Goal: Navigation & Orientation: Find specific page/section

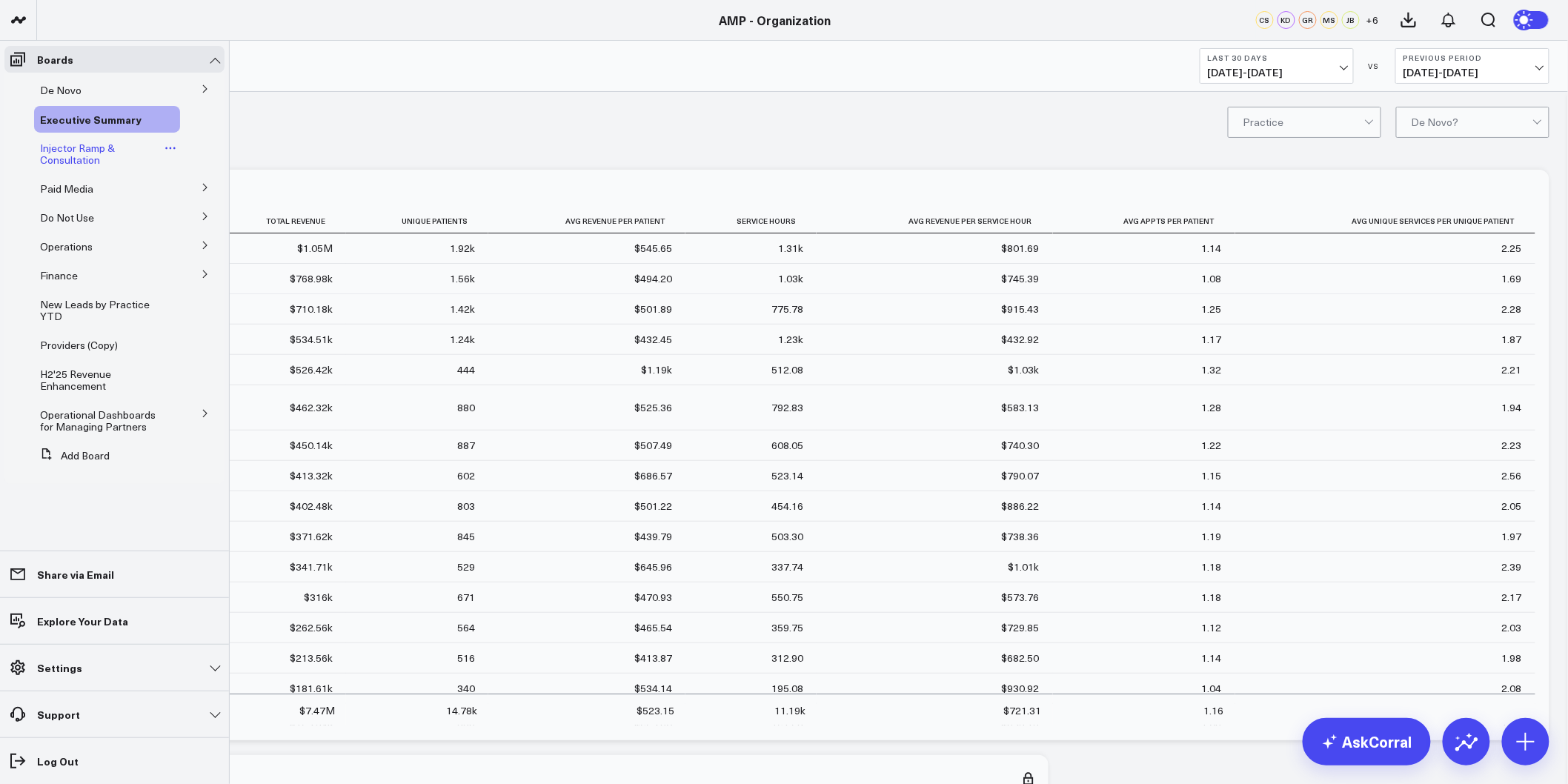
click at [89, 158] on span "Injector Ramp & Consultation" at bounding box center [77, 153] width 75 height 26
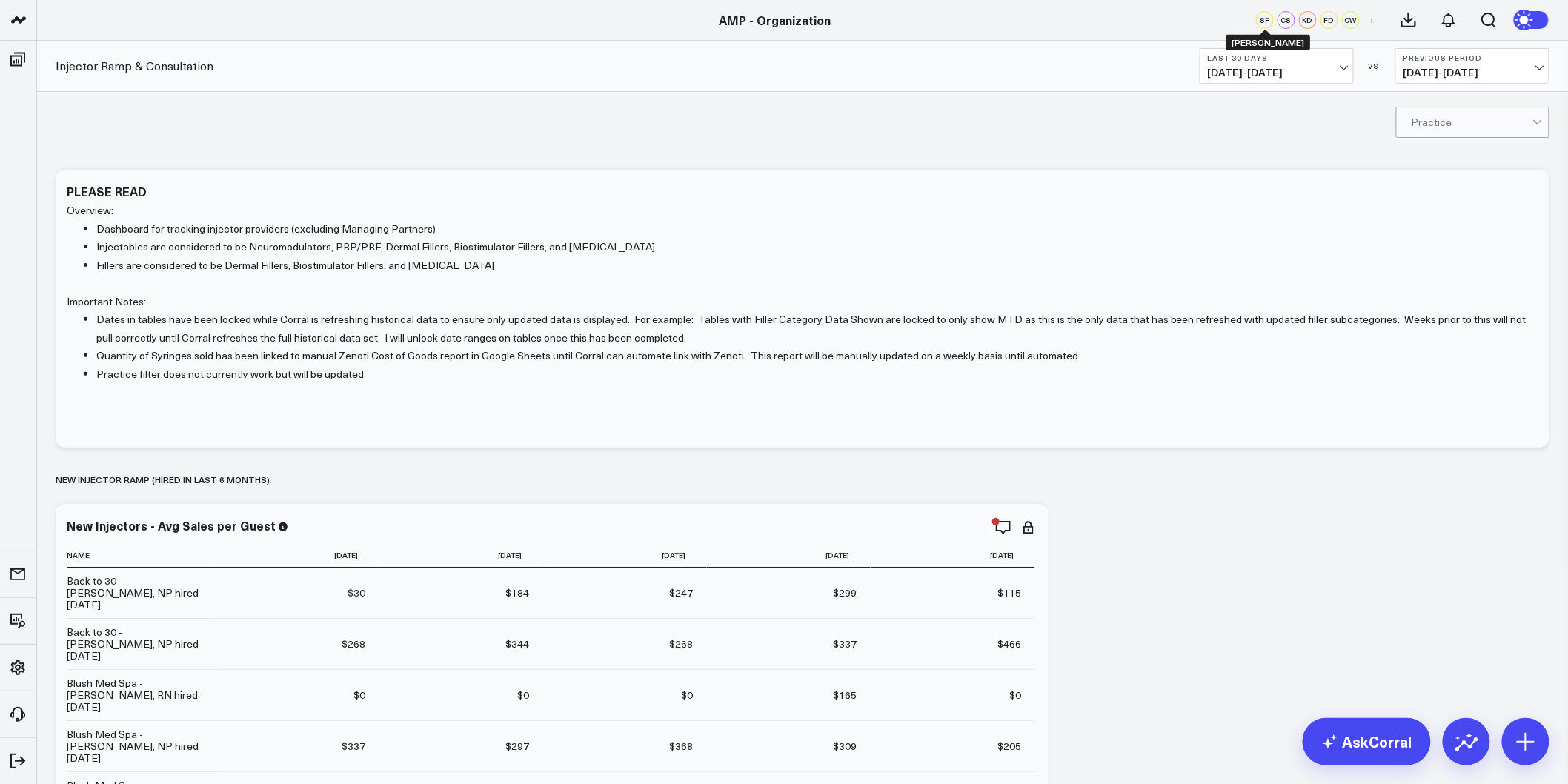
drag, startPoint x: 1289, startPoint y: 206, endPoint x: 1270, endPoint y: 14, distance: 192.9
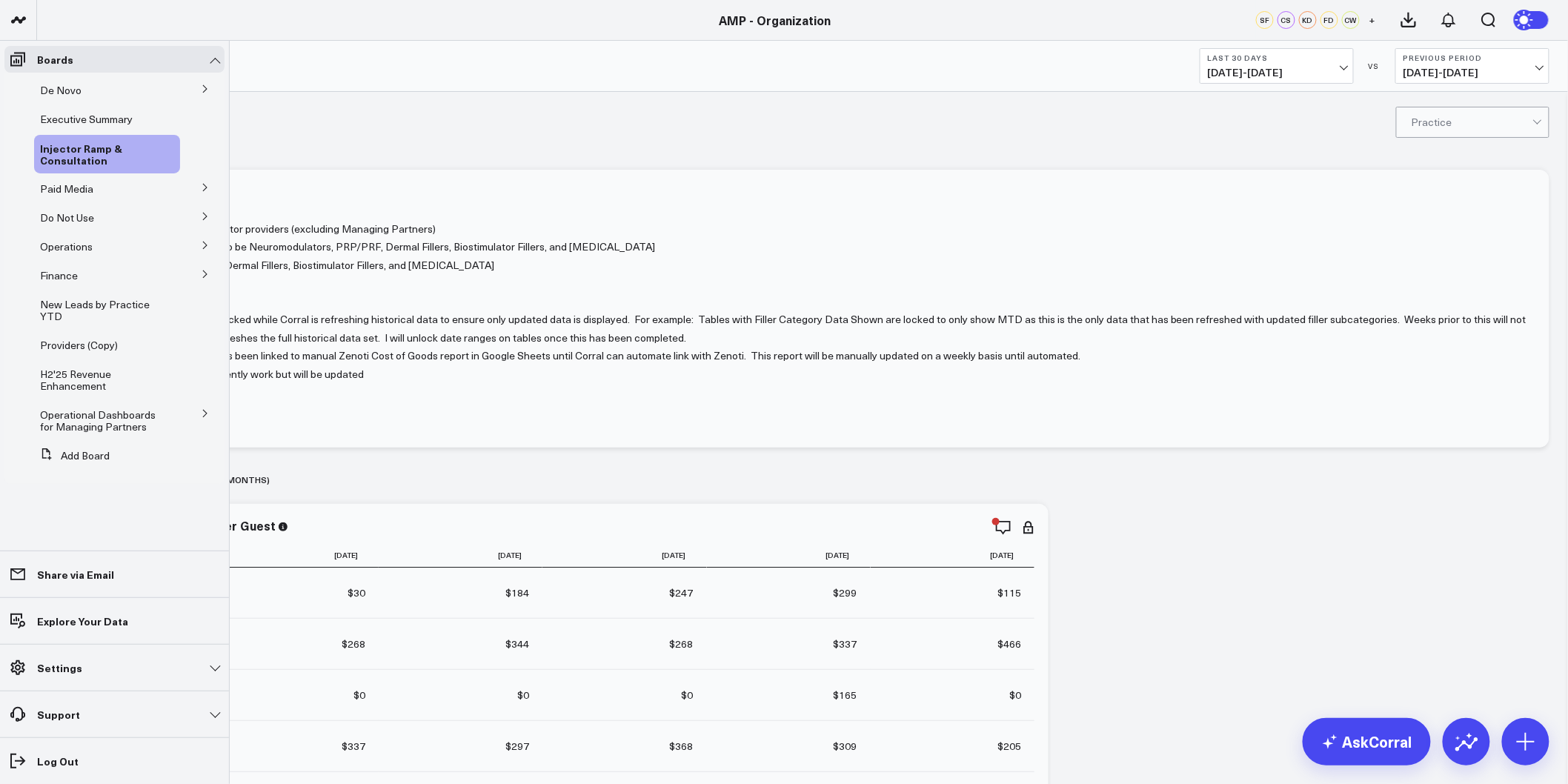
click at [204, 241] on icon at bounding box center [204, 244] width 9 height 9
click at [204, 244] on button at bounding box center [205, 244] width 22 height 38
click at [200, 91] on icon at bounding box center [204, 88] width 9 height 9
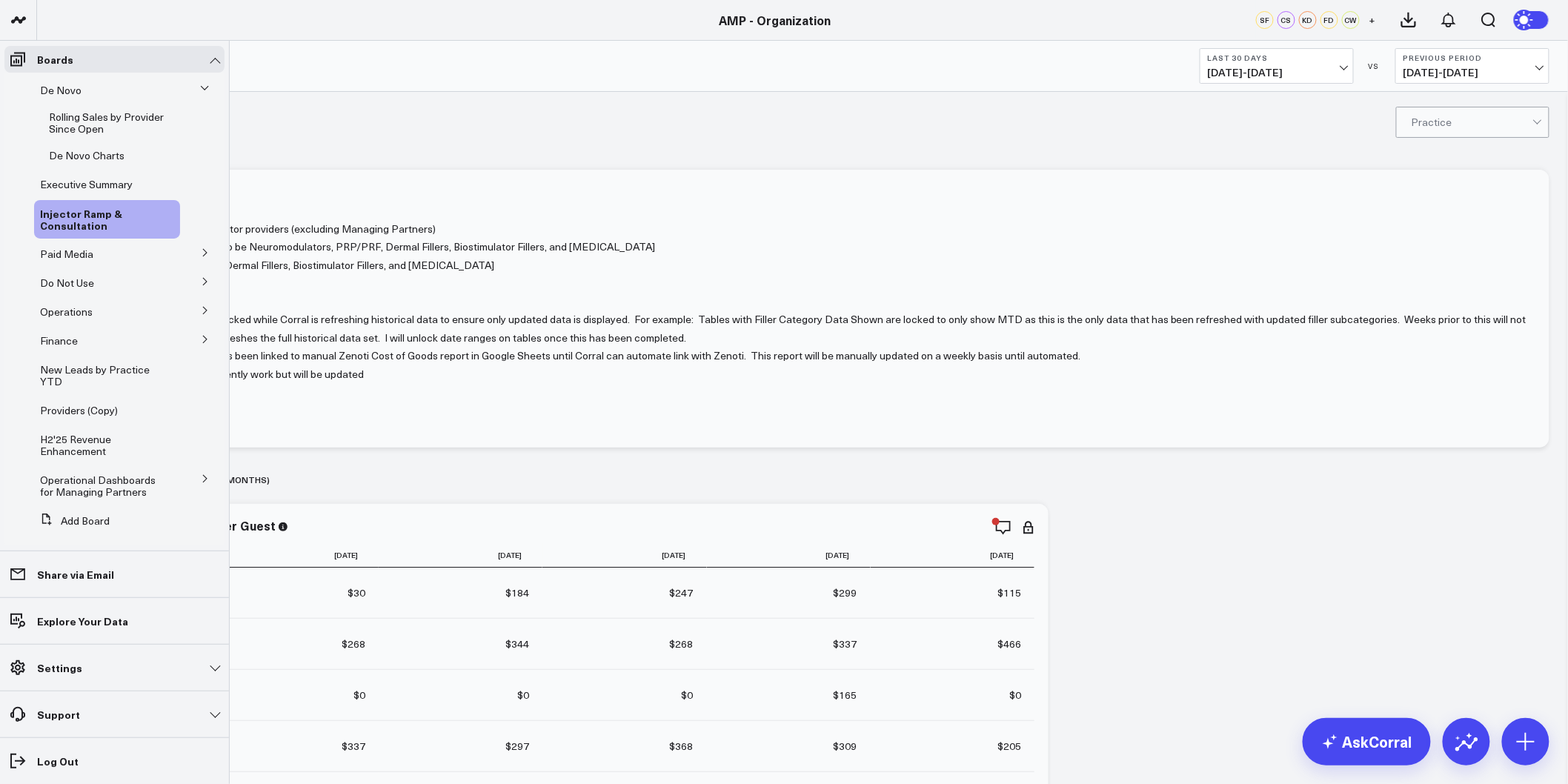
click at [200, 91] on icon at bounding box center [204, 88] width 9 height 9
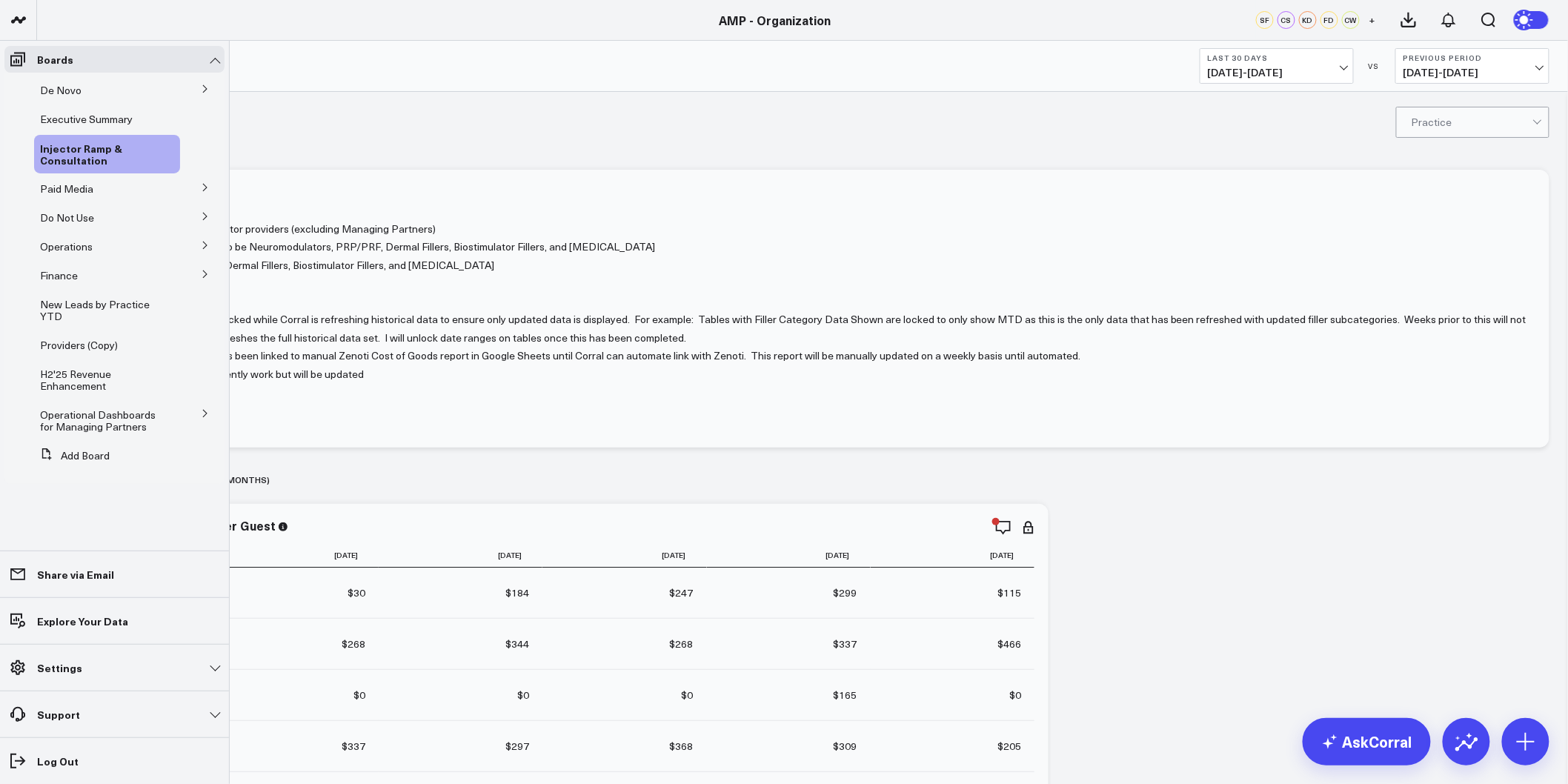
click at [203, 409] on button at bounding box center [204, 413] width 38 height 22
click at [203, 409] on icon at bounding box center [204, 413] width 9 height 9
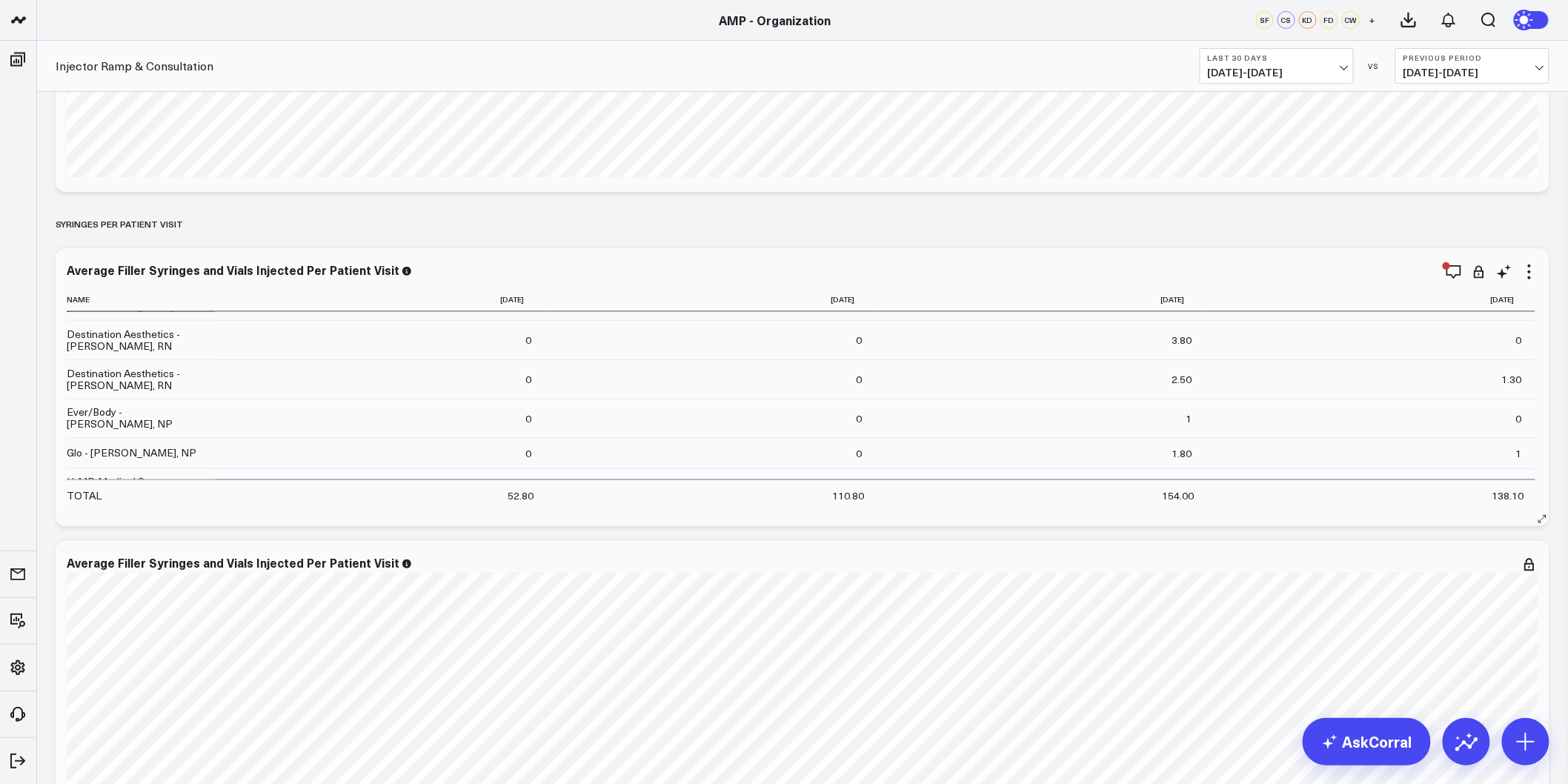
scroll to position [2882, 0]
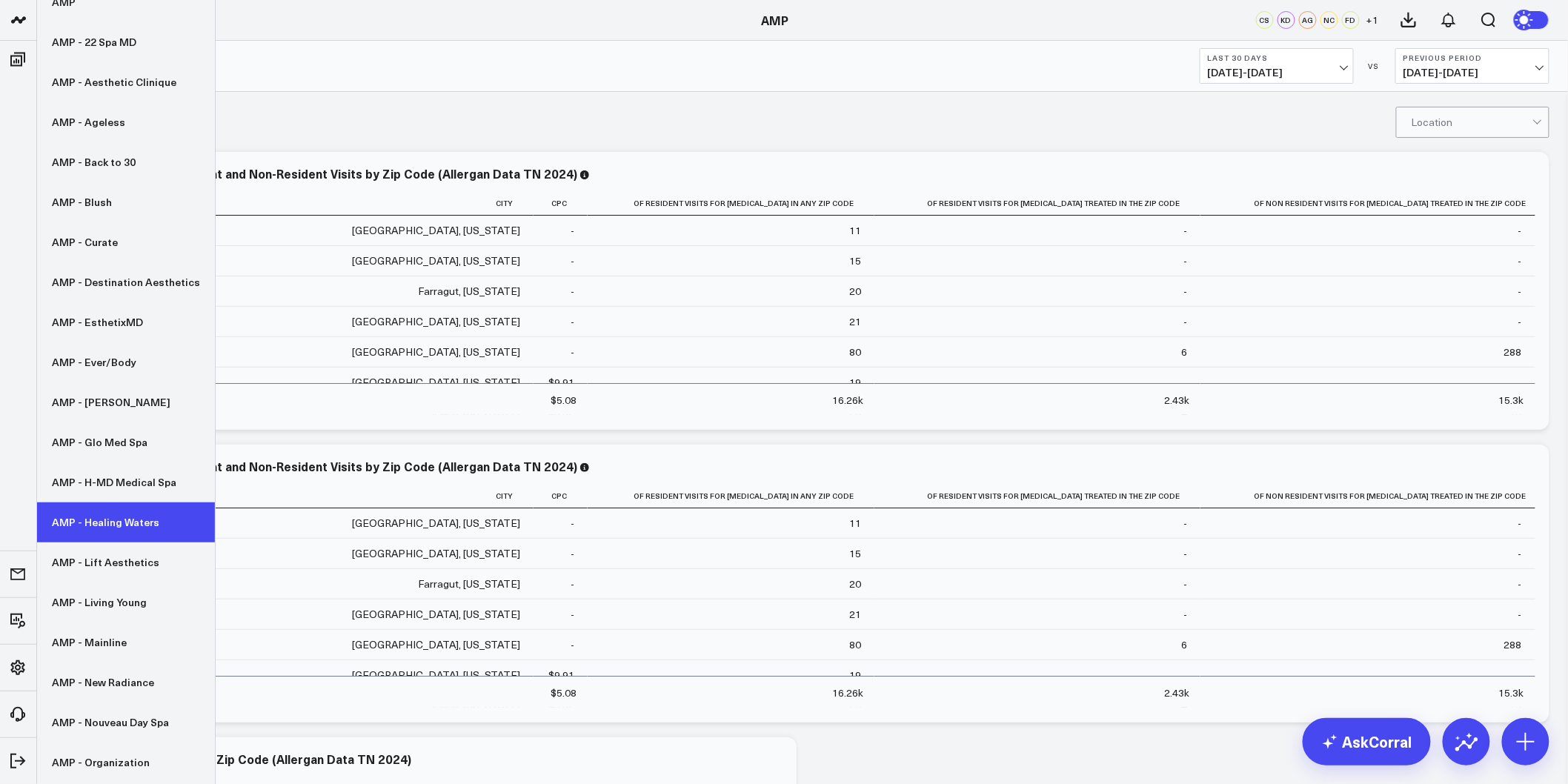
scroll to position [82, 0]
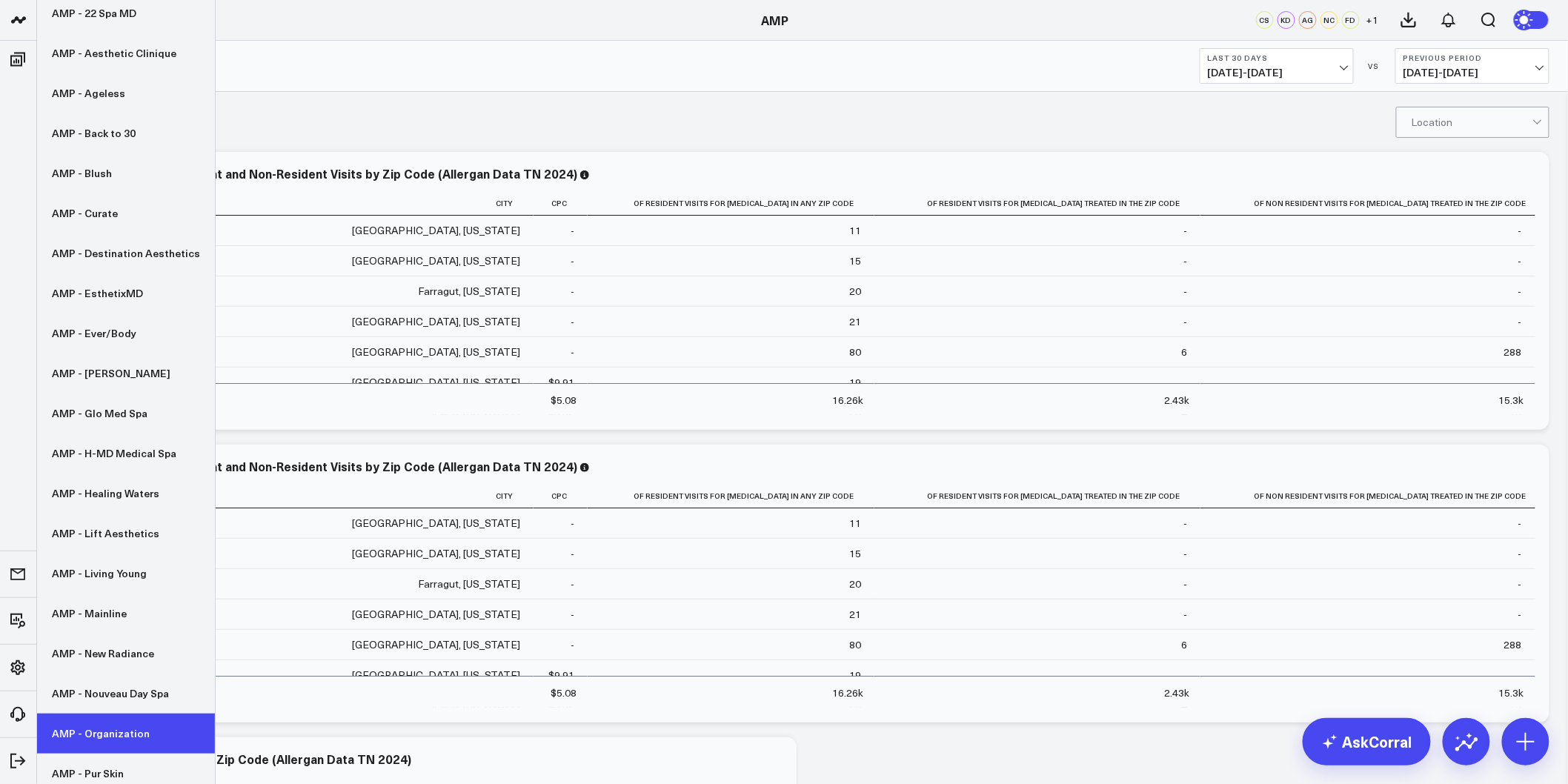
click at [117, 722] on link "AMP - Organization" at bounding box center [126, 733] width 178 height 40
